Goal: Task Accomplishment & Management: Complete application form

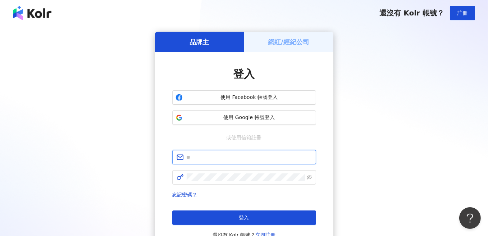
click at [219, 156] on span at bounding box center [244, 157] width 144 height 14
click at [220, 159] on input "text" at bounding box center [249, 157] width 125 height 8
type input "**********"
click button "登入" at bounding box center [244, 217] width 144 height 14
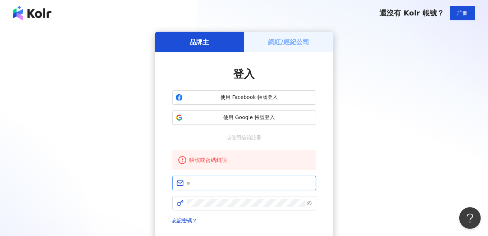
click at [208, 183] on input "text" at bounding box center [249, 183] width 125 height 8
type input "**********"
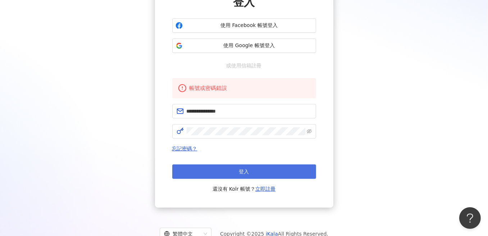
click at [248, 171] on span "登入" at bounding box center [244, 172] width 10 height 6
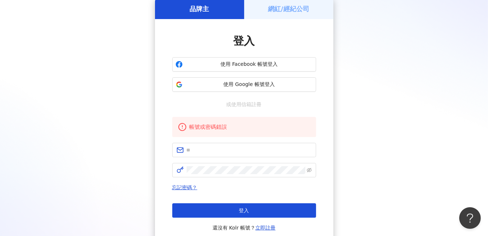
scroll to position [72, 0]
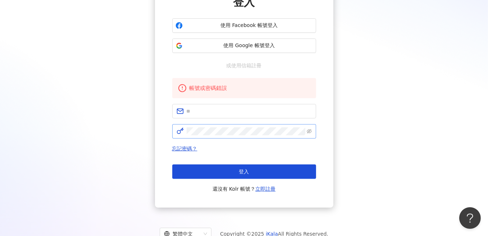
click at [312, 131] on span at bounding box center [244, 131] width 144 height 14
click at [309, 132] on icon "eye-invisible" at bounding box center [309, 131] width 5 height 5
click at [254, 109] on input "text" at bounding box center [249, 111] width 125 height 8
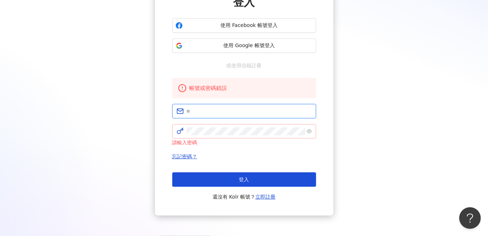
type input "**********"
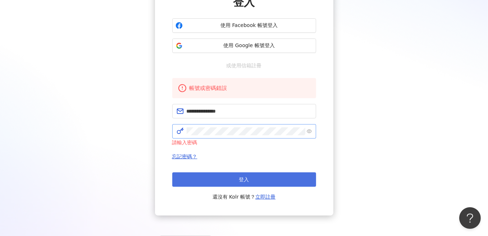
click at [232, 178] on button "登入" at bounding box center [244, 179] width 144 height 14
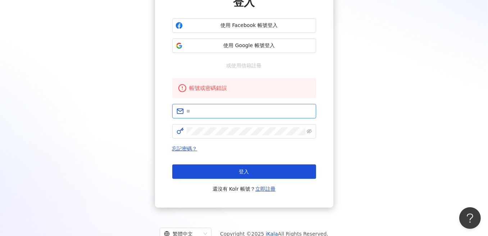
click at [204, 115] on input "text" at bounding box center [249, 111] width 125 height 8
type input "**********"
click at [305, 130] on span at bounding box center [244, 131] width 144 height 14
click at [306, 130] on span at bounding box center [244, 131] width 144 height 14
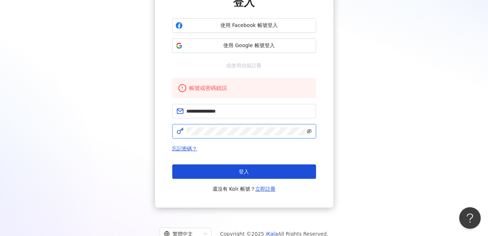
click at [309, 131] on icon "eye-invisible" at bounding box center [309, 131] width 5 height 5
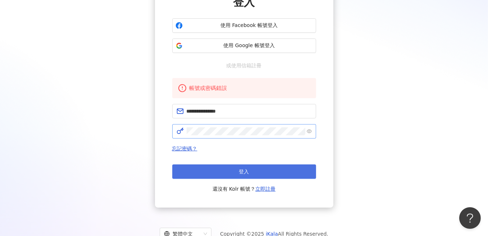
click at [289, 168] on button "登入" at bounding box center [244, 171] width 144 height 14
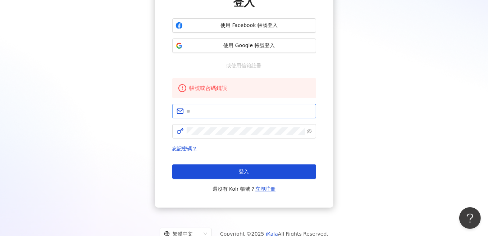
click at [205, 106] on span at bounding box center [244, 111] width 144 height 14
click at [210, 113] on input "text" at bounding box center [249, 111] width 125 height 8
type input "**********"
click at [195, 148] on link "忘記密碼？" at bounding box center [184, 149] width 25 height 6
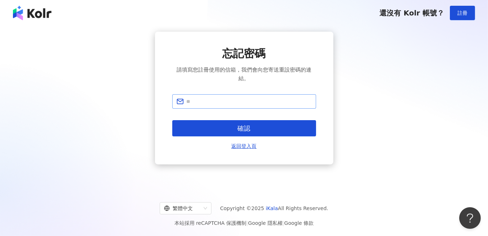
click at [212, 94] on div "忘記密碼 請填寫您註冊使用的信箱，我們會向您寄送重設密碼的連結。 確認 返回登入頁" at bounding box center [244, 98] width 144 height 104
click at [212, 105] on span at bounding box center [244, 101] width 144 height 14
click at [215, 101] on input "text" at bounding box center [249, 101] width 125 height 8
type input "**********"
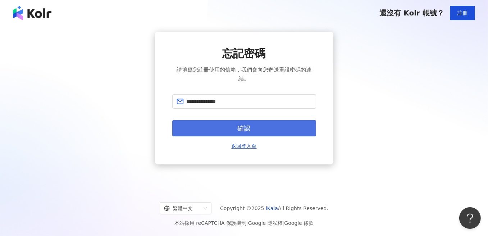
click at [236, 128] on button "確認" at bounding box center [244, 128] width 144 height 16
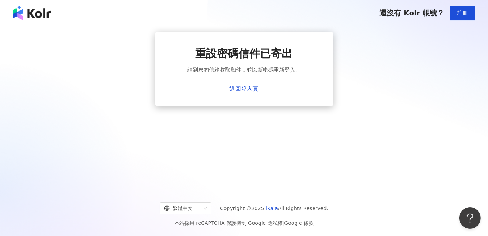
click at [35, 20] on img at bounding box center [32, 13] width 38 height 14
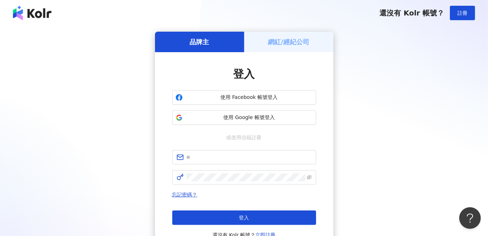
click at [35, 20] on img at bounding box center [32, 13] width 38 height 14
click at [40, 12] on img at bounding box center [32, 13] width 38 height 14
click at [37, 12] on img at bounding box center [32, 13] width 38 height 14
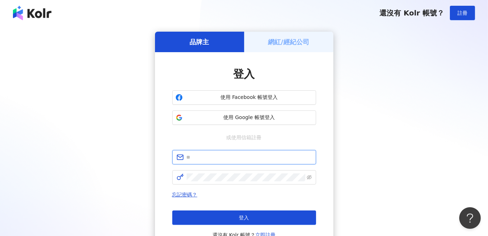
click at [243, 156] on input "text" at bounding box center [249, 157] width 125 height 8
type input "**********"
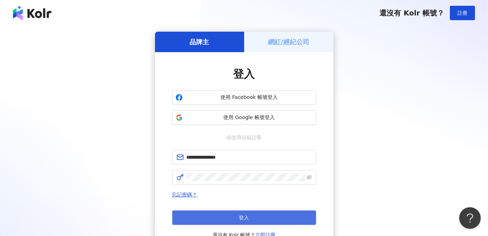
click at [234, 217] on button "登入" at bounding box center [244, 217] width 144 height 14
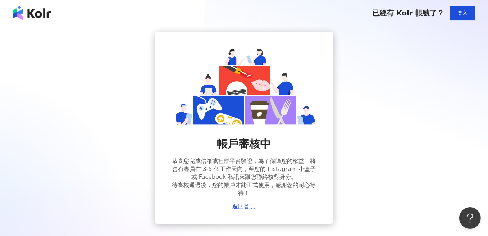
drag, startPoint x: 53, startPoint y: 13, endPoint x: 58, endPoint y: 4, distance: 10.5
click at [40, 14] on div "已經有 Kolr 帳號了？ 登入" at bounding box center [244, 13] width 488 height 26
